Goal: Information Seeking & Learning: Learn about a topic

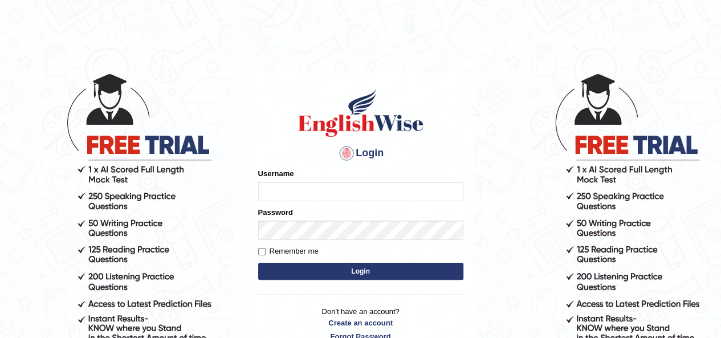
type input "saliha_parramatta"
click at [319, 268] on button "Login" at bounding box center [360, 271] width 205 height 17
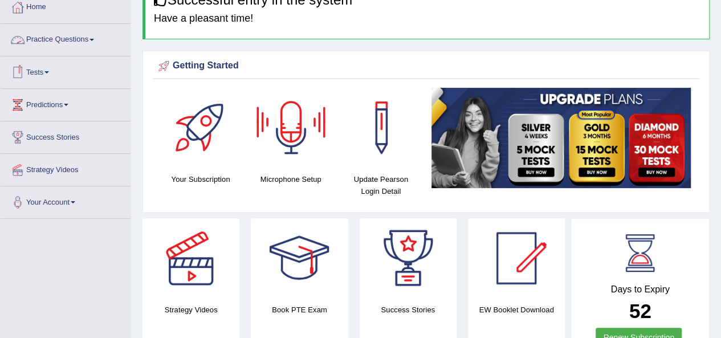
click at [74, 30] on link "Practice Questions" at bounding box center [66, 38] width 130 height 28
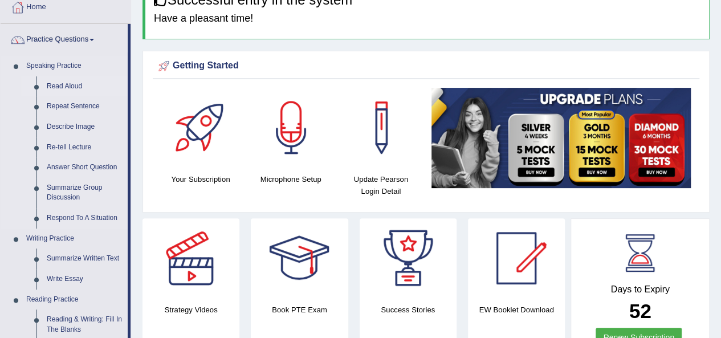
click at [61, 81] on link "Read Aloud" at bounding box center [85, 86] width 86 height 21
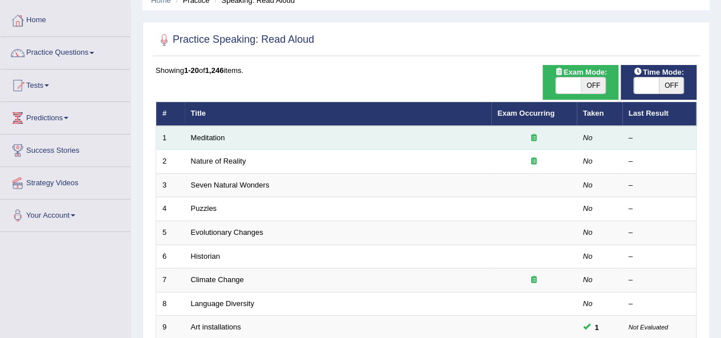
scroll to position [55, 0]
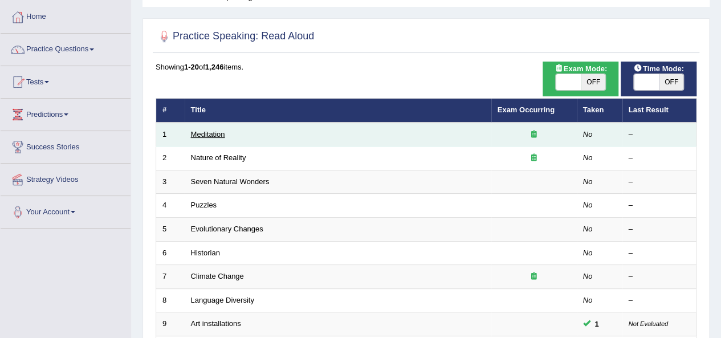
click at [211, 134] on link "Meditation" at bounding box center [208, 134] width 34 height 9
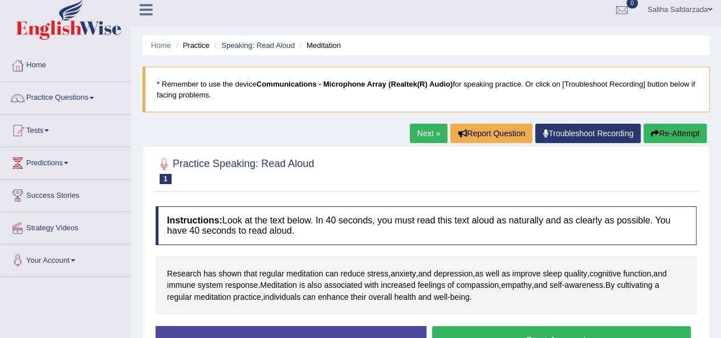
scroll to position [5, 0]
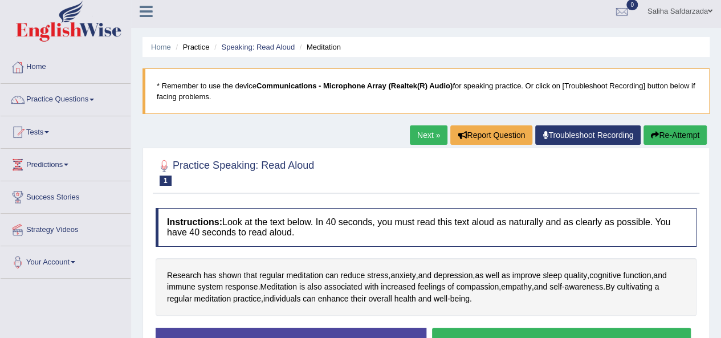
click at [0, 0] on small "Meditation" at bounding box center [0, 0] width 0 height 0
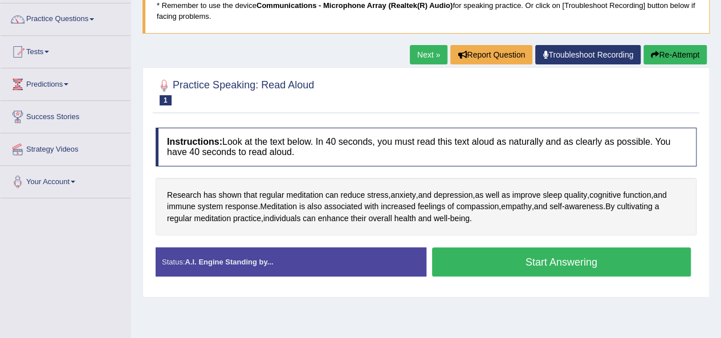
scroll to position [87, 0]
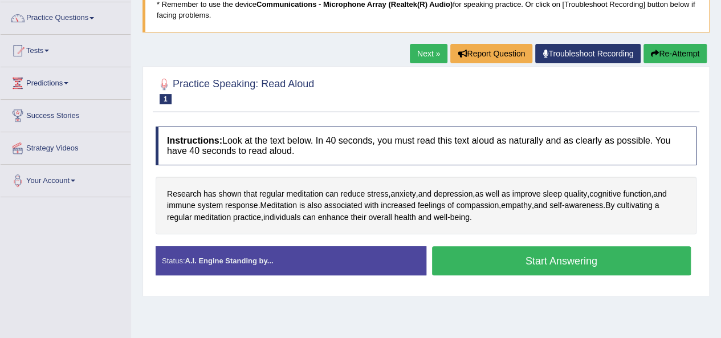
click at [490, 258] on button "Start Answering" at bounding box center [561, 260] width 259 height 29
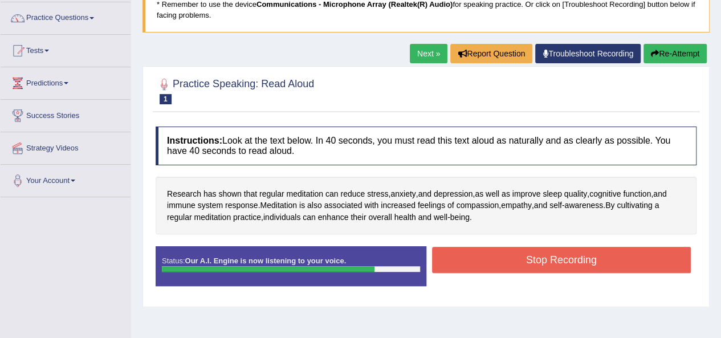
click at [490, 258] on button "Stop Recording" at bounding box center [561, 260] width 259 height 26
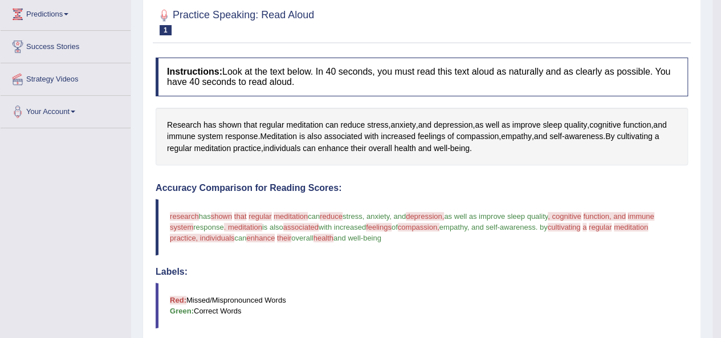
scroll to position [0, 0]
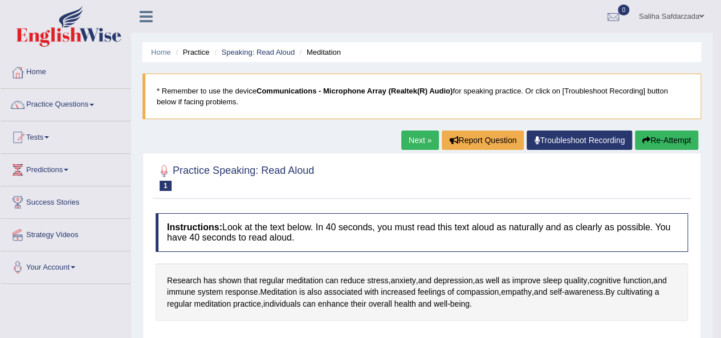
click at [408, 133] on link "Next »" at bounding box center [420, 139] width 38 height 19
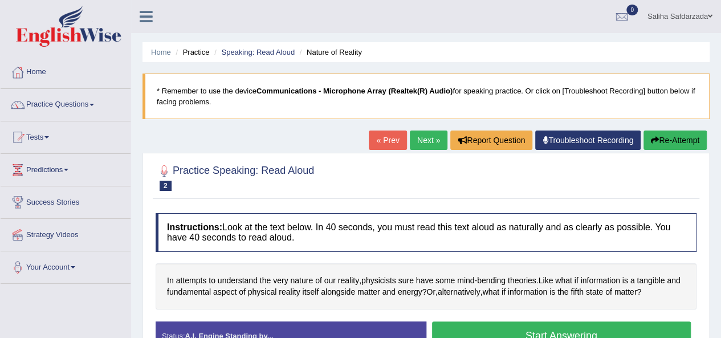
click at [382, 269] on div "In attempts to understand the very nature of our reality , physicists sure have…" at bounding box center [426, 286] width 541 height 46
click at [385, 275] on span "physicists" at bounding box center [378, 281] width 35 height 12
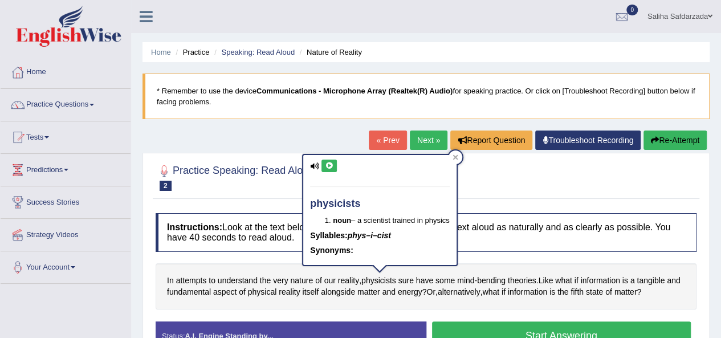
click at [327, 166] on icon at bounding box center [329, 165] width 9 height 7
click at [451, 158] on div at bounding box center [455, 157] width 14 height 14
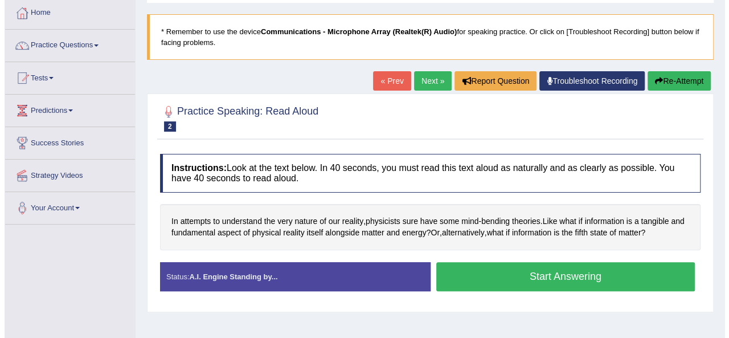
scroll to position [60, 0]
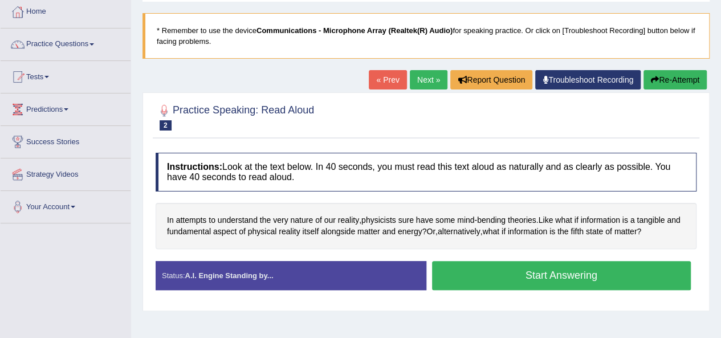
click at [503, 275] on button "Start Answering" at bounding box center [561, 275] width 259 height 29
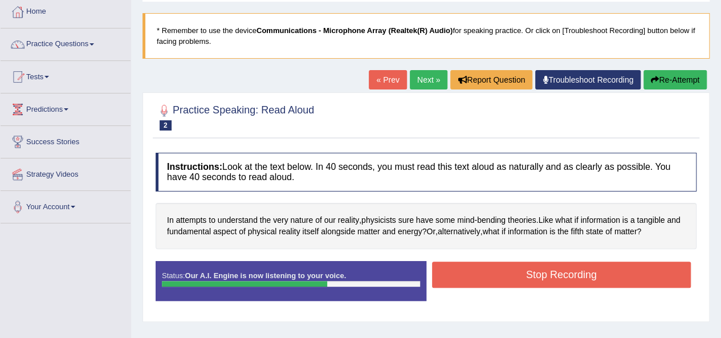
click at [503, 275] on button "Stop Recording" at bounding box center [561, 274] width 259 height 26
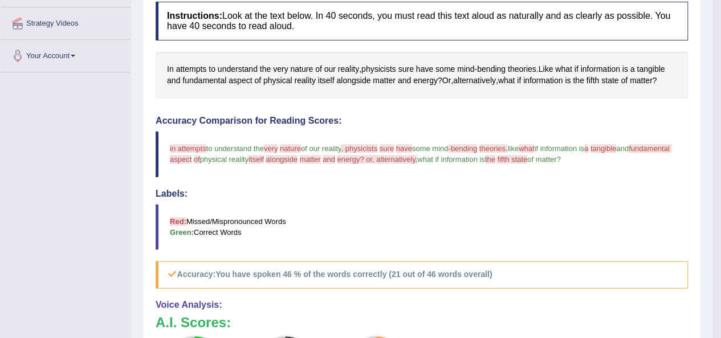
scroll to position [211, 0]
click at [412, 263] on h5 "Accuracy: You have spoken 46 % of the words correctly (21 out of 46 words overa…" at bounding box center [422, 274] width 532 height 27
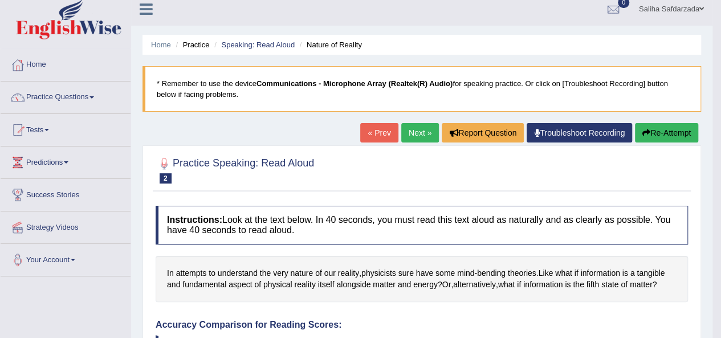
scroll to position [7, 0]
click at [402, 138] on link "Next »" at bounding box center [420, 133] width 38 height 19
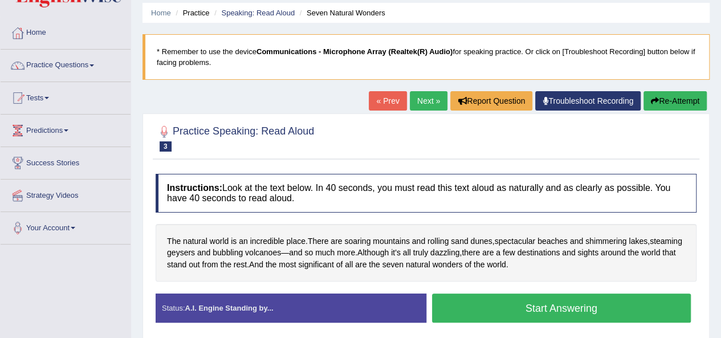
scroll to position [40, 0]
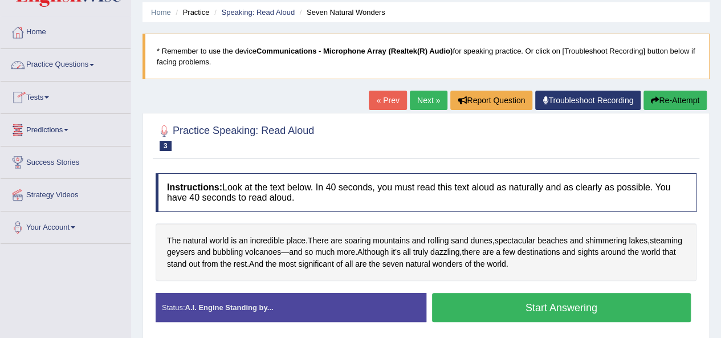
click at [41, 91] on link "Tests" at bounding box center [66, 95] width 130 height 28
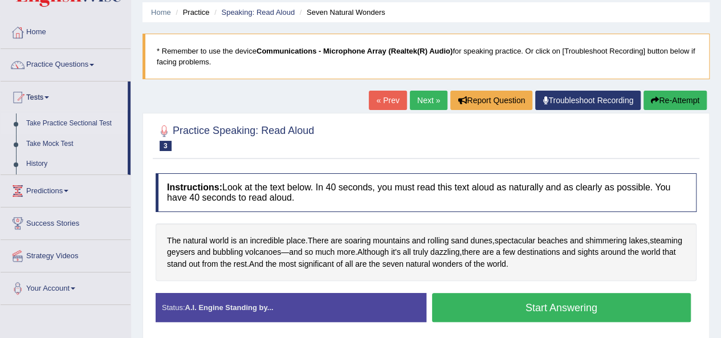
click at [54, 123] on link "Take Practice Sectional Test" at bounding box center [74, 123] width 107 height 21
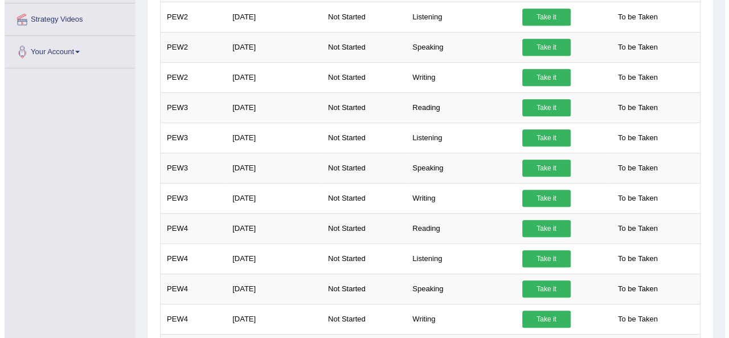
scroll to position [278, 0]
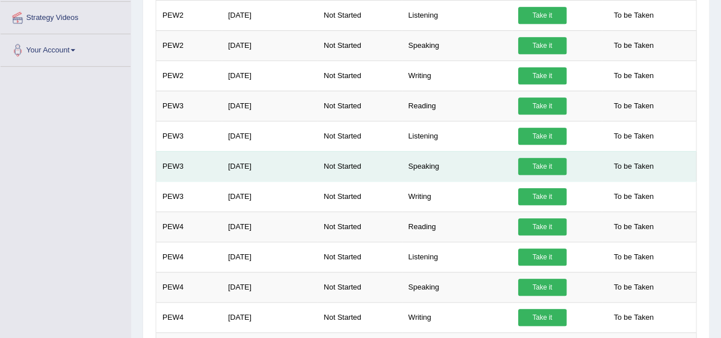
click at [546, 162] on link "Take it" at bounding box center [542, 166] width 48 height 17
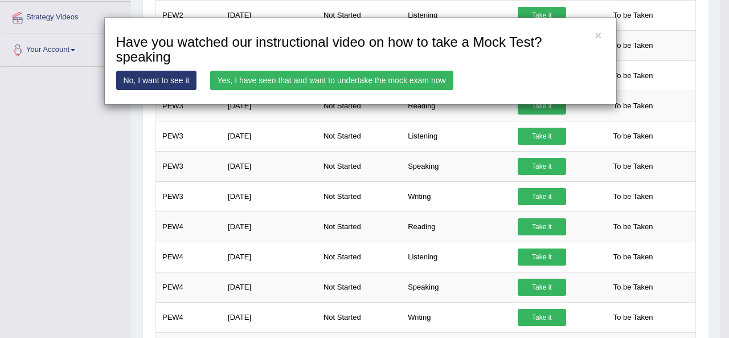
click at [324, 76] on link "Yes, I have seen that and want to undertake the mock exam now" at bounding box center [331, 80] width 243 height 19
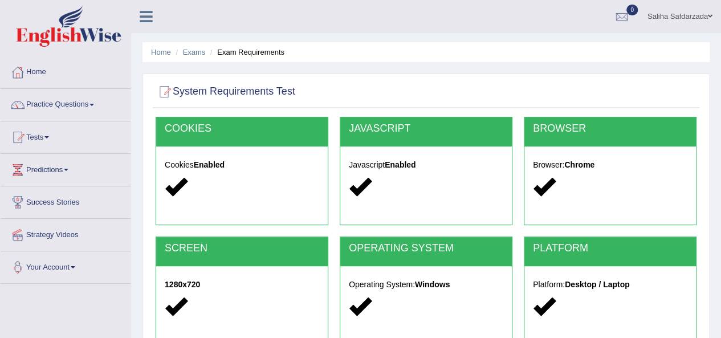
scroll to position [260, 0]
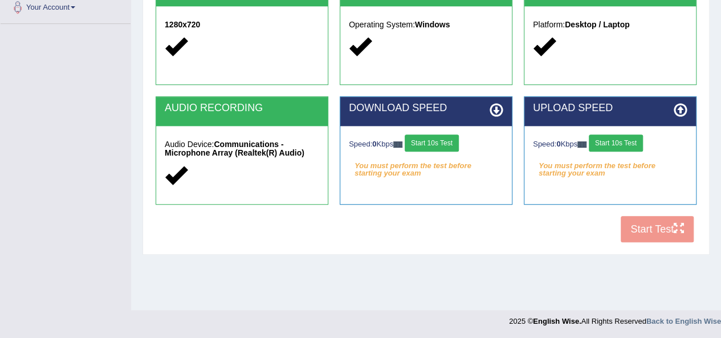
click at [439, 142] on button "Start 10s Test" at bounding box center [431, 142] width 54 height 17
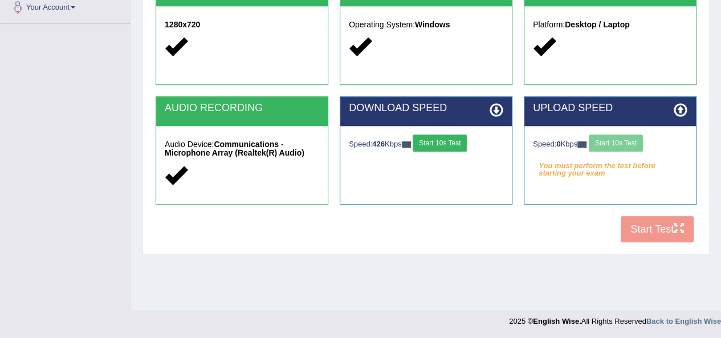
click at [621, 143] on div "Speed: 0 Kbps Start 10s Test" at bounding box center [610, 144] width 154 height 20
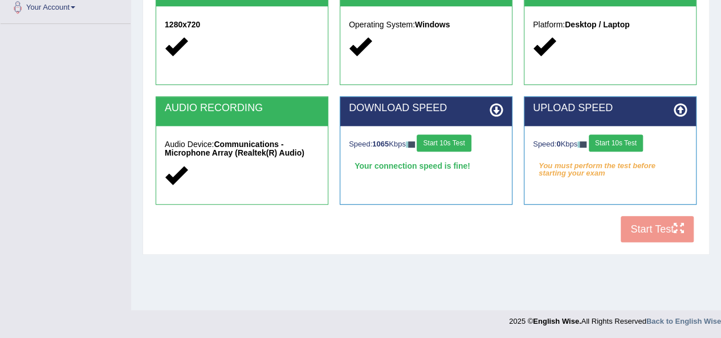
click at [623, 136] on button "Start 10s Test" at bounding box center [615, 142] width 54 height 17
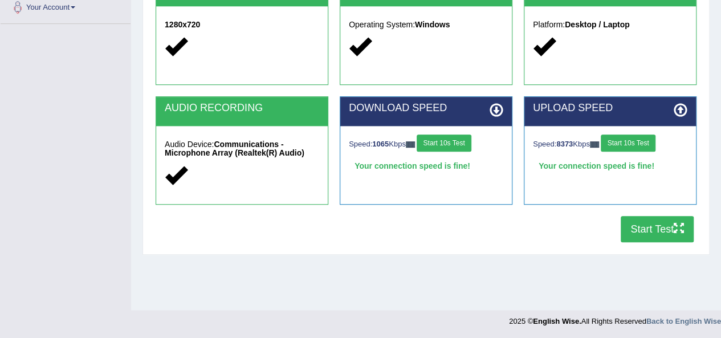
click at [653, 224] on button "Start Test" at bounding box center [656, 229] width 73 height 26
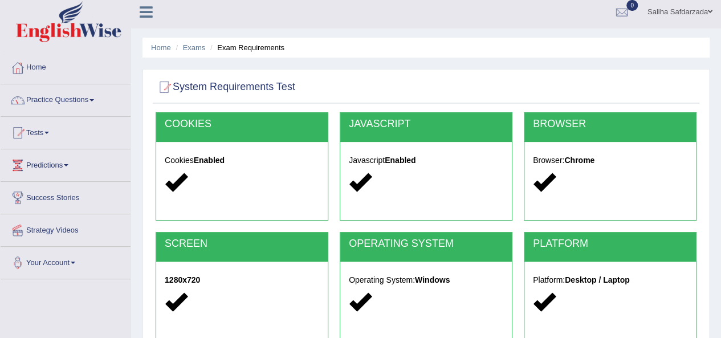
scroll to position [0, 0]
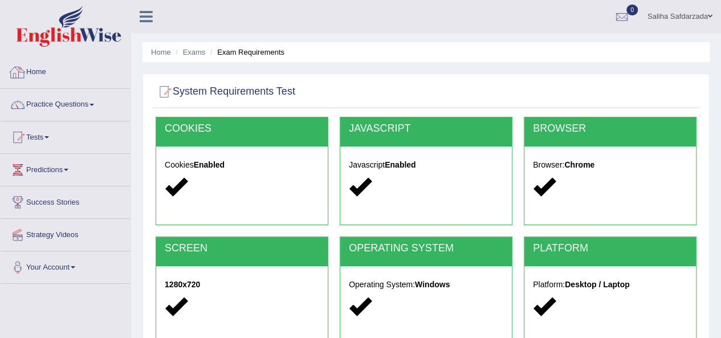
click at [50, 73] on link "Home" at bounding box center [66, 70] width 130 height 28
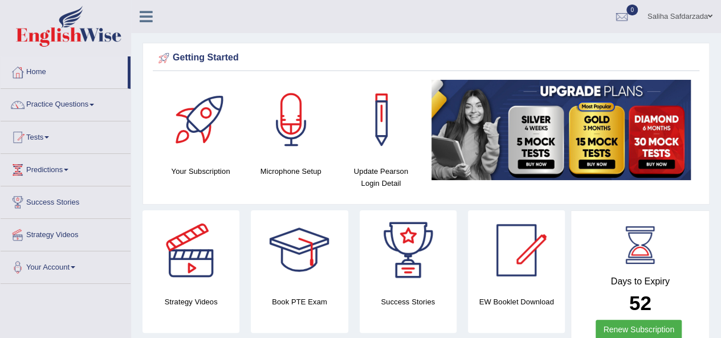
click at [50, 73] on link "Home" at bounding box center [64, 70] width 127 height 28
click at [37, 133] on link "Tests" at bounding box center [66, 135] width 130 height 28
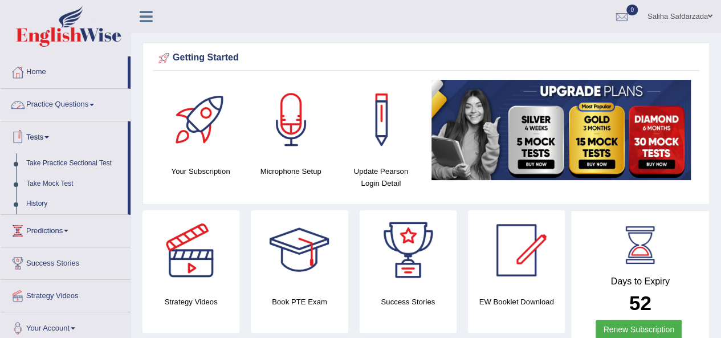
click at [40, 202] on link "History" at bounding box center [74, 204] width 107 height 21
